Goal: Obtain resource: Download file/media

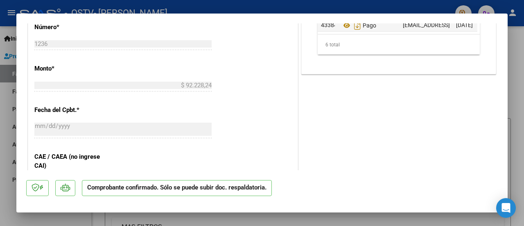
scroll to position [449, 0]
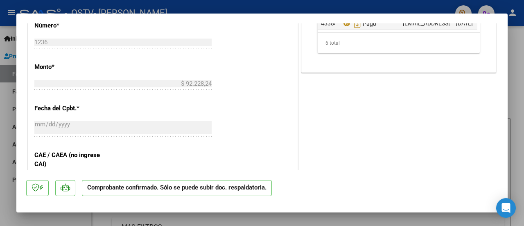
click at [515, 127] on div at bounding box center [262, 113] width 524 height 226
type input "$ 0,00"
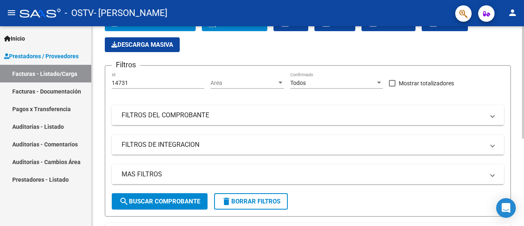
scroll to position [0, 0]
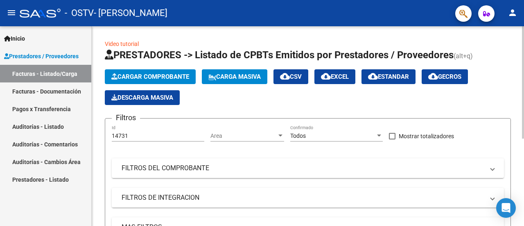
click at [523, 47] on div at bounding box center [523, 82] width 2 height 112
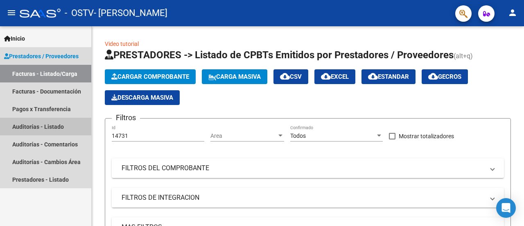
click at [59, 120] on link "Auditorías - Listado" at bounding box center [45, 126] width 91 height 18
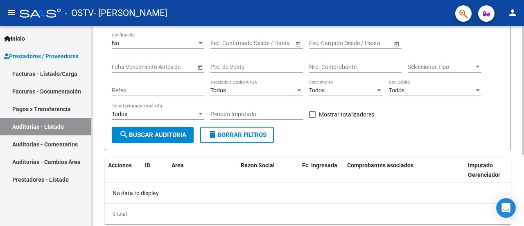
scroll to position [110, 0]
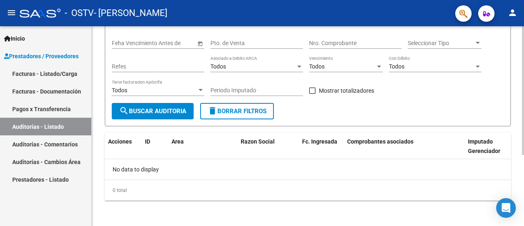
click at [521, 145] on div "PRESTADORES -> Auditoría de Comprobantes / Prestaciones cloud_download Exportar…" at bounding box center [309, 72] width 434 height 310
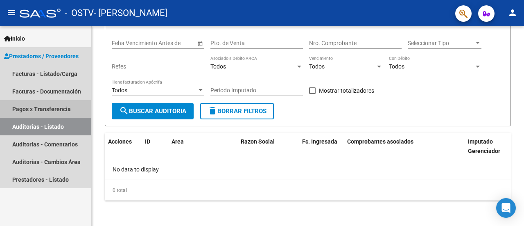
click at [50, 108] on link "Pagos x Transferencia" at bounding box center [45, 109] width 91 height 18
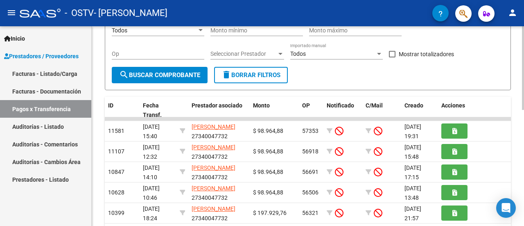
scroll to position [126, 0]
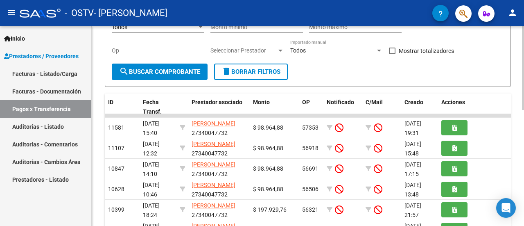
click at [521, 139] on div "PRESTADORES -> Pagos por Transferencia (alt+p) cloud_download Exportar CSV Impo…" at bounding box center [309, 135] width 434 height 471
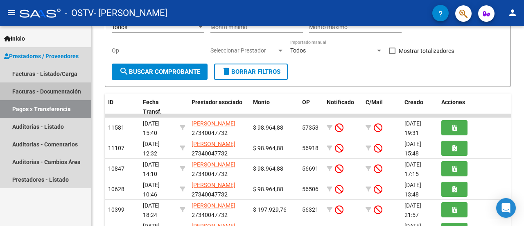
click at [43, 97] on link "Facturas - Documentación" at bounding box center [45, 91] width 91 height 18
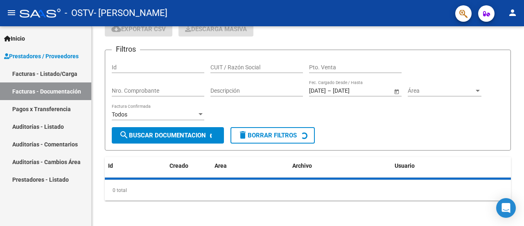
scroll to position [126, 0]
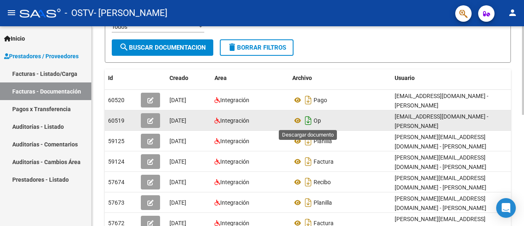
click at [309, 120] on icon "Descargar documento" at bounding box center [308, 120] width 11 height 13
